Goal: Task Accomplishment & Management: Use online tool/utility

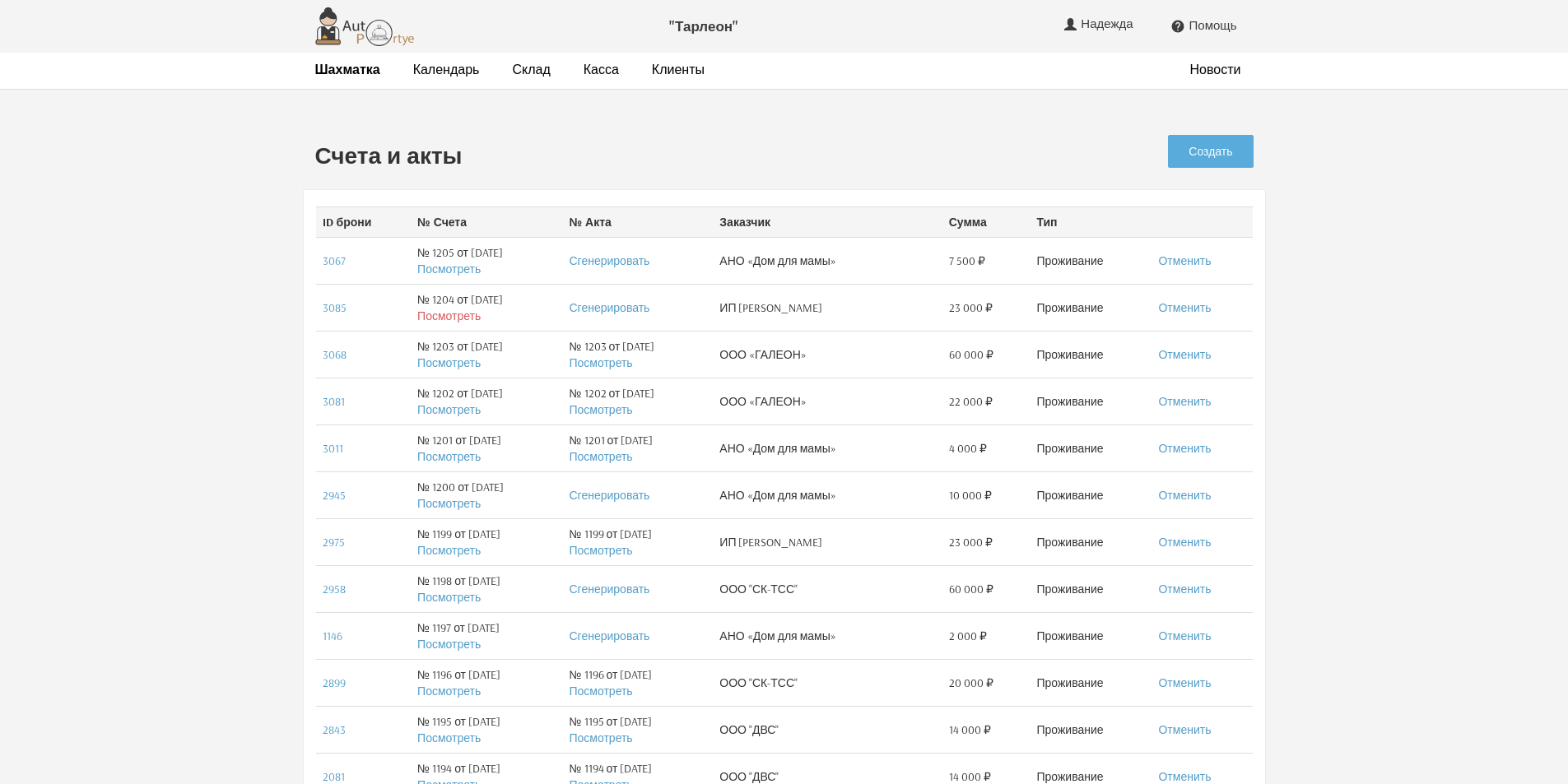
click at [454, 320] on link "Посмотреть" at bounding box center [449, 315] width 64 height 14
click at [1210, 153] on link "Создать" at bounding box center [1211, 151] width 85 height 33
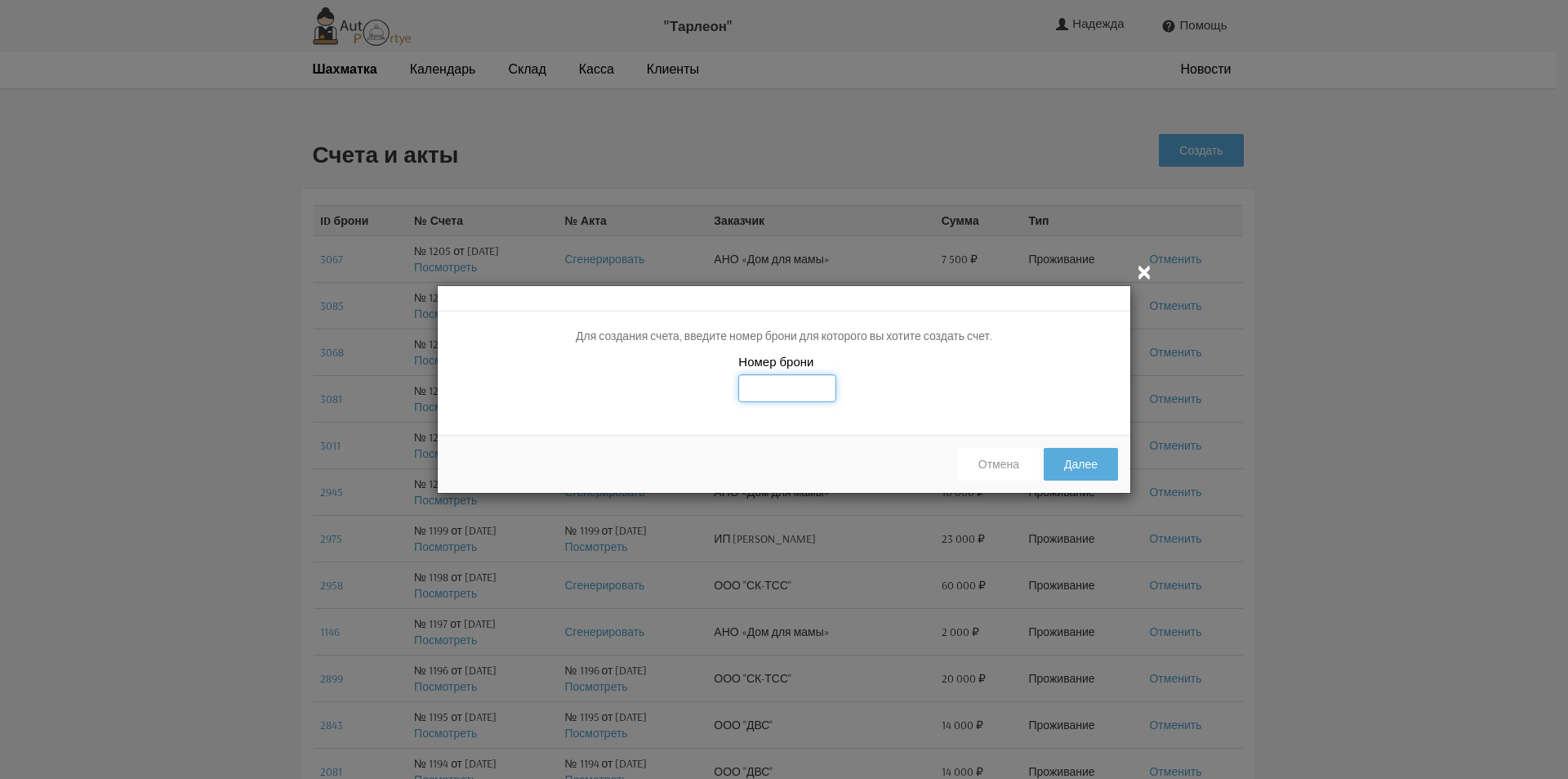
click at [768, 388] on input "text" at bounding box center [787, 388] width 98 height 28
type input "3085"
click at [1106, 469] on button "Далее" at bounding box center [1081, 464] width 74 height 33
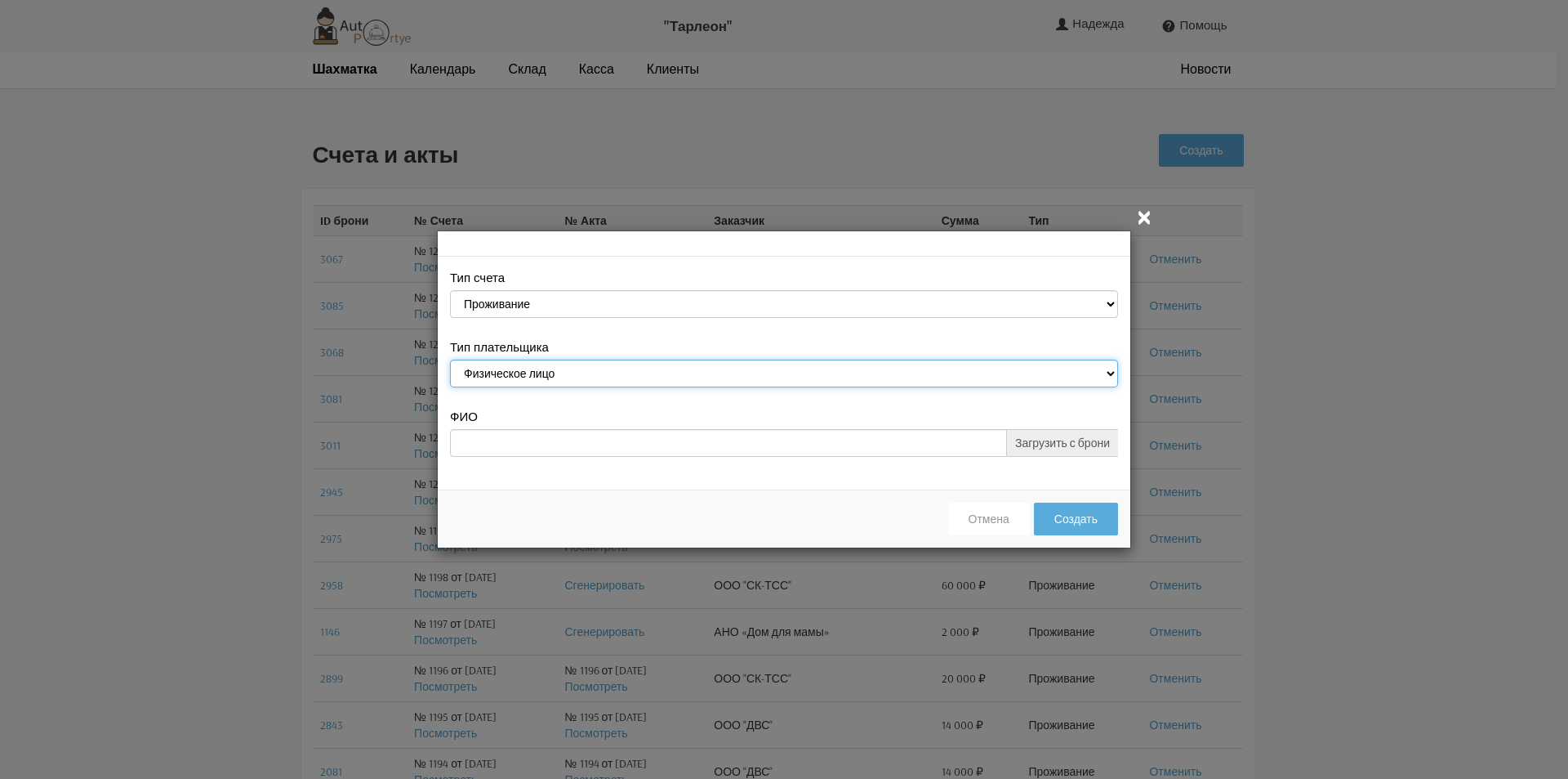
click at [1113, 374] on select "Физическое лицо Юридическое лицо" at bounding box center [784, 373] width 668 height 28
select select "legal_entity"
click at [450, 362] on select "Физическое лицо Юридическое лицо" at bounding box center [784, 373] width 668 height 28
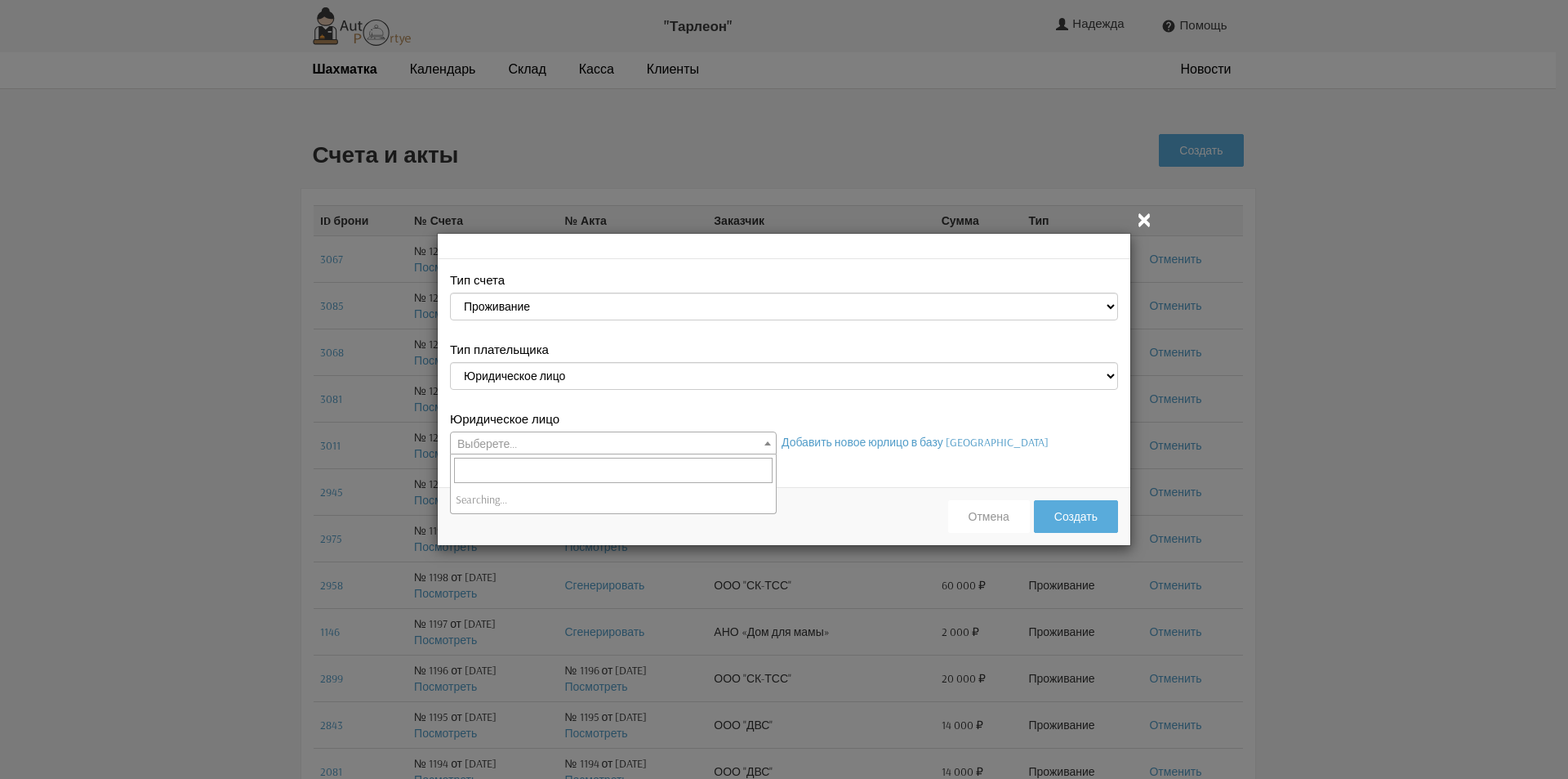
click at [768, 443] on b at bounding box center [768, 443] width 7 height 4
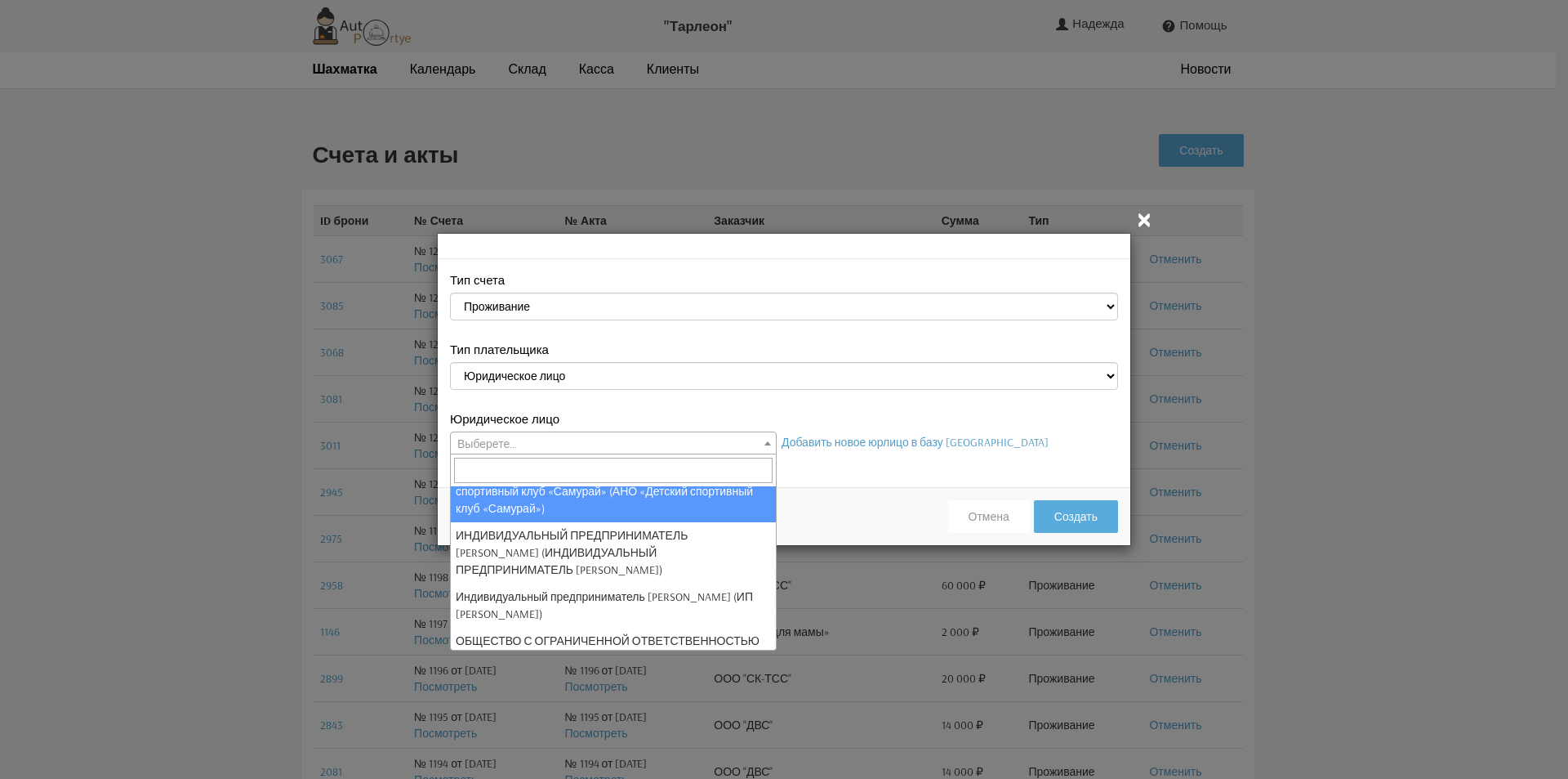
scroll to position [82, 0]
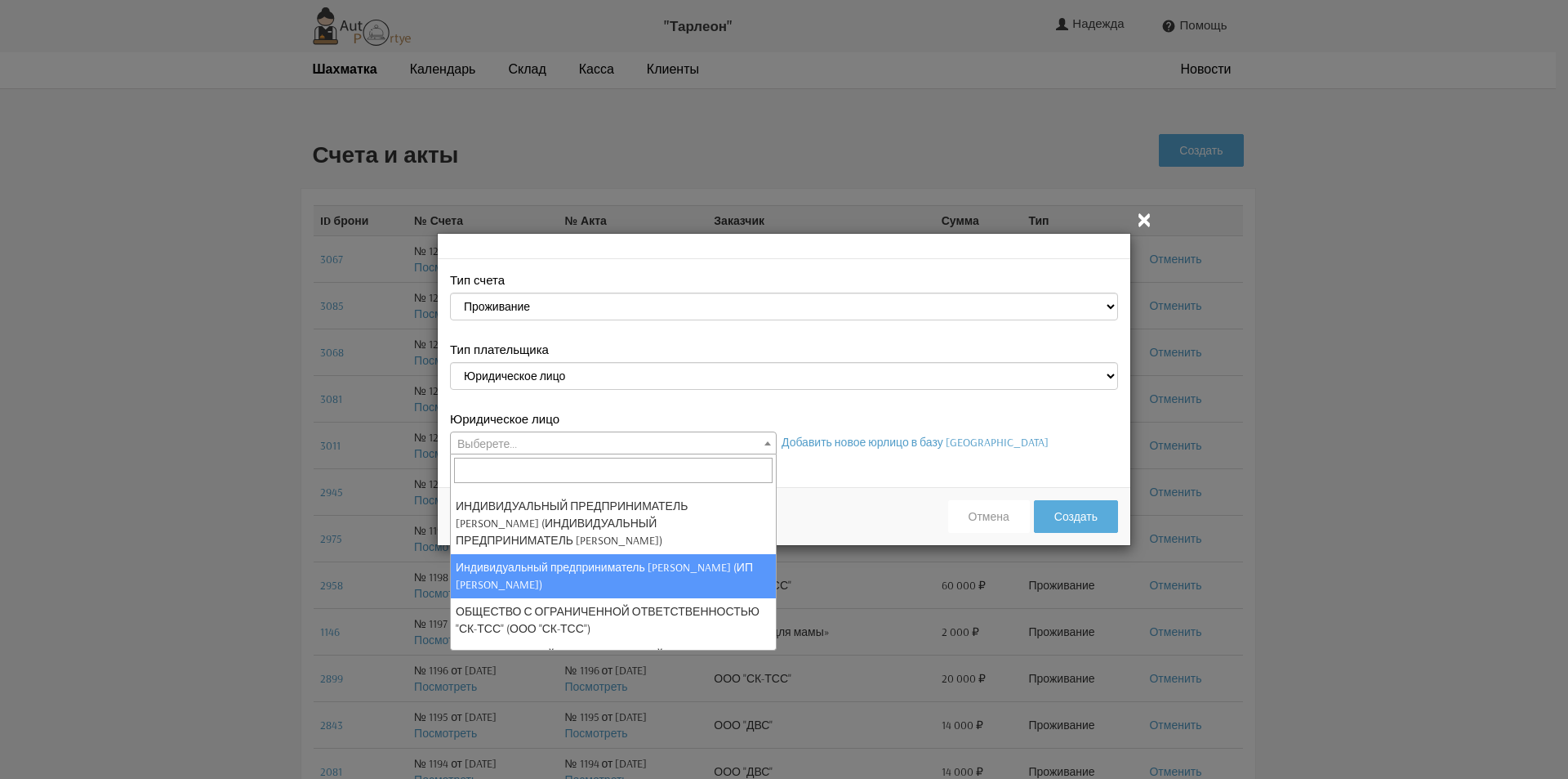
select select "122"
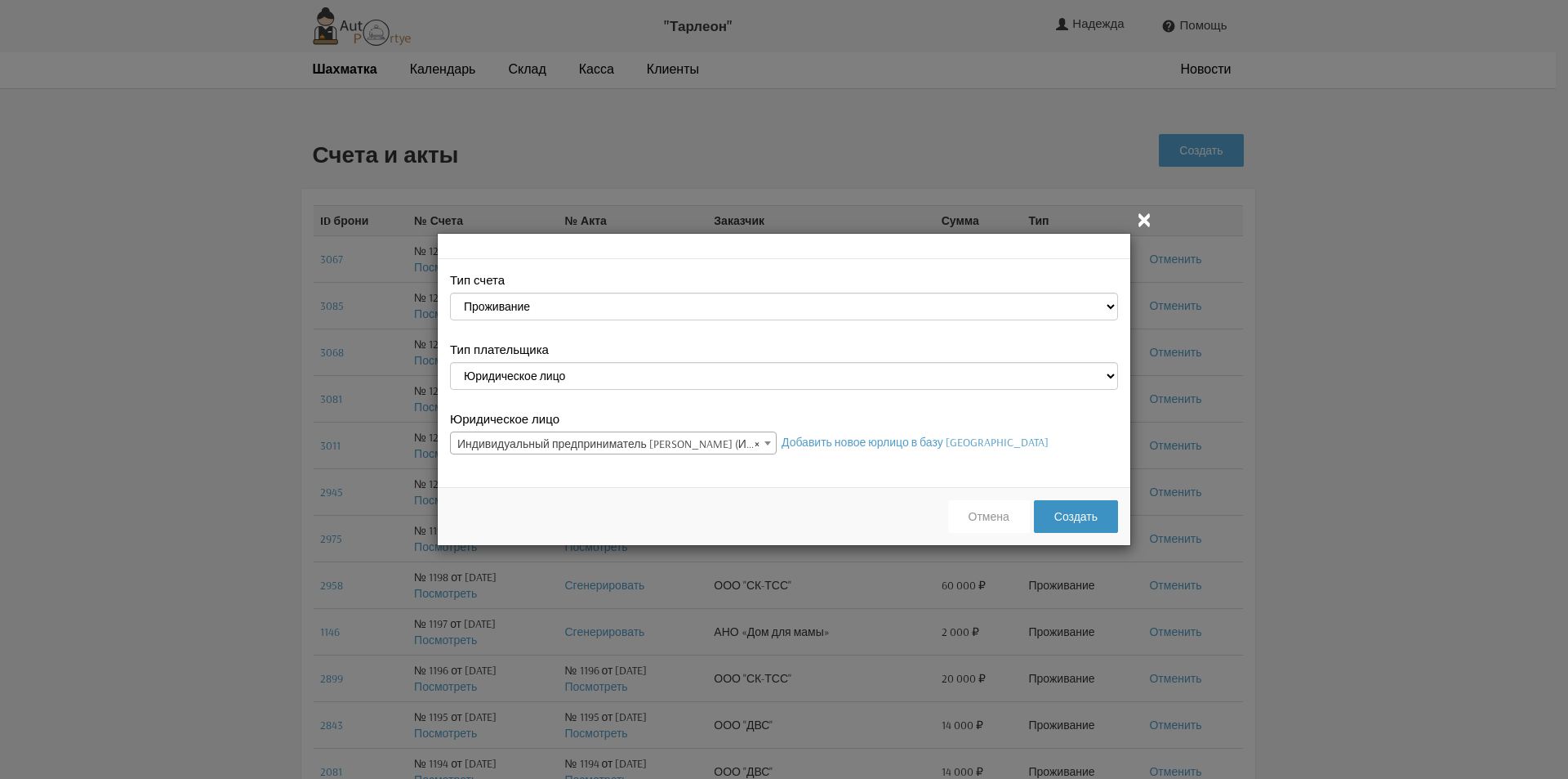
click at [1093, 521] on button "Создать" at bounding box center [1076, 517] width 84 height 33
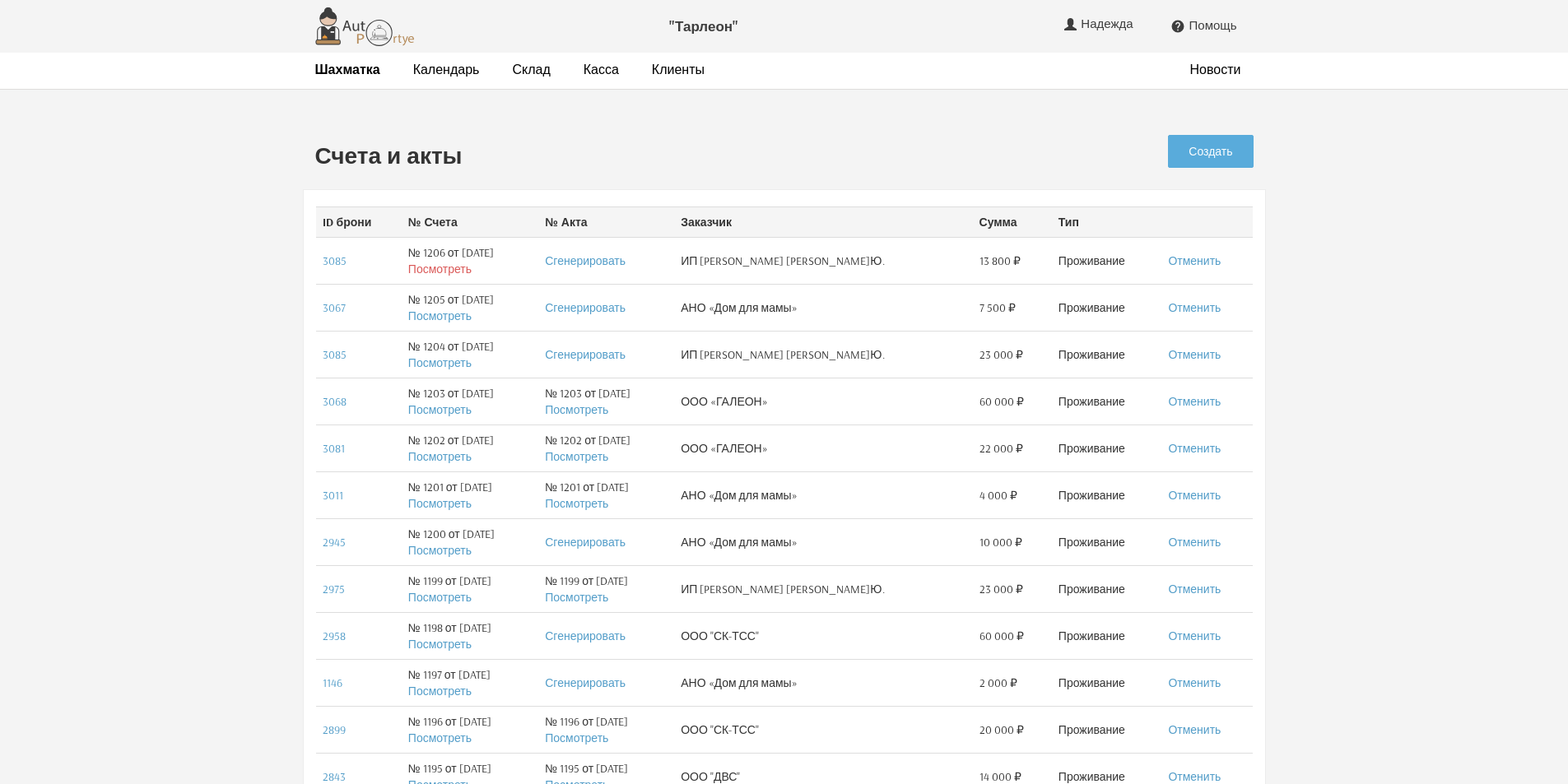
click at [446, 272] on link "Посмотреть" at bounding box center [440, 268] width 64 height 14
click at [513, 360] on td "№ 1204 от 10.10.2025 Посмотреть" at bounding box center [469, 354] width 136 height 47
drag, startPoint x: 426, startPoint y: 362, endPoint x: 841, endPoint y: 83, distance: 500.1
click at [1186, 358] on link "Отменить" at bounding box center [1194, 354] width 53 height 14
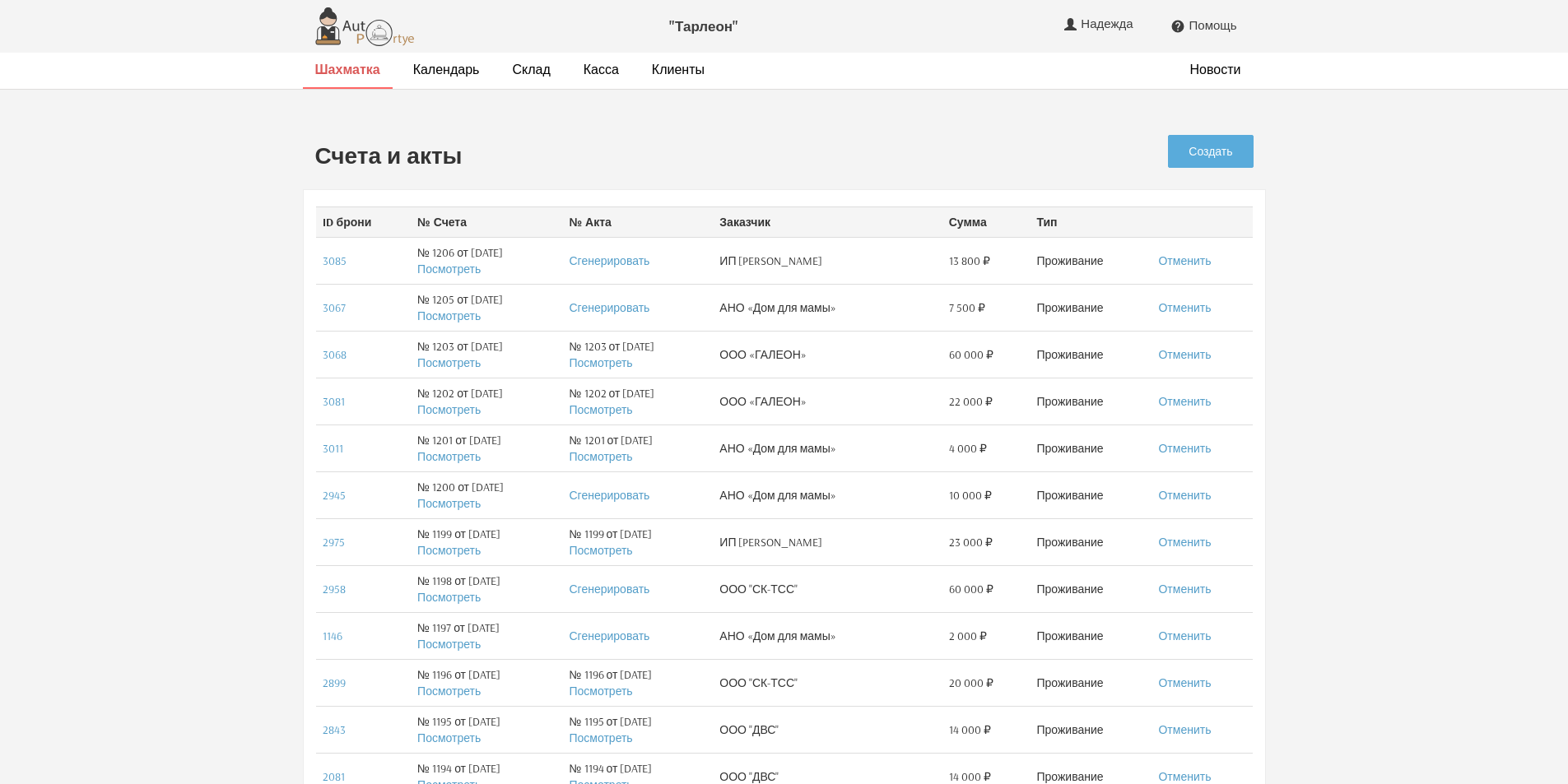
click at [349, 71] on strong "Шахматка" at bounding box center [347, 69] width 65 height 16
